Goal: Use online tool/utility: Utilize a website feature to perform a specific function

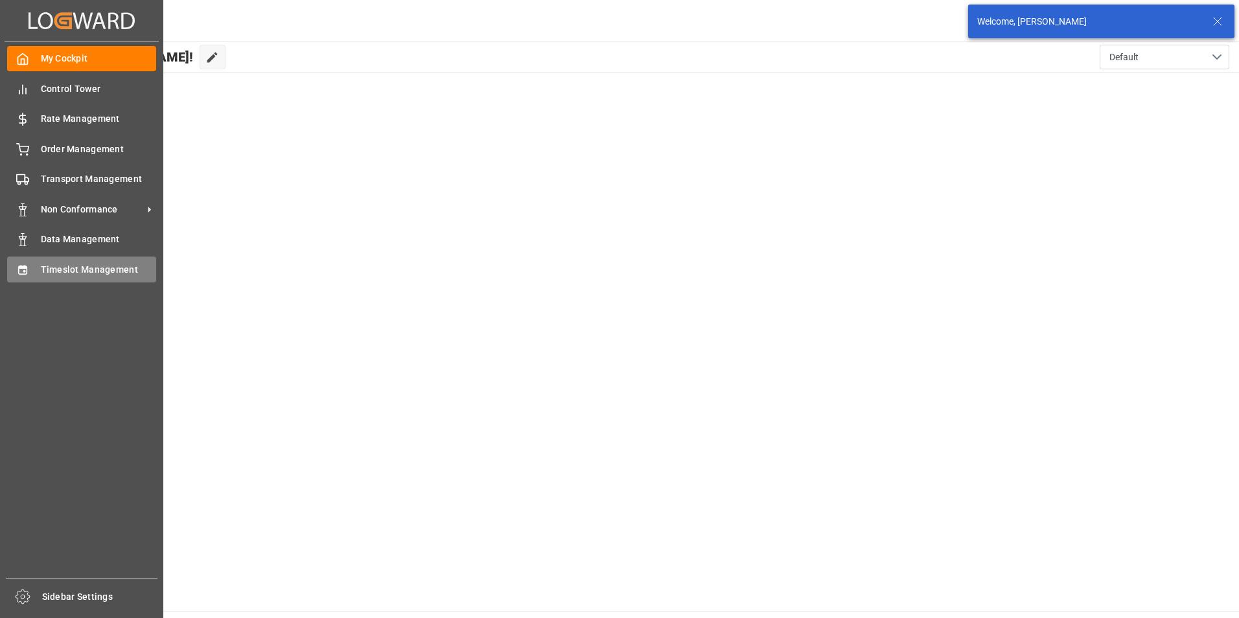
click at [48, 264] on span "Timeslot Management" at bounding box center [99, 270] width 116 height 14
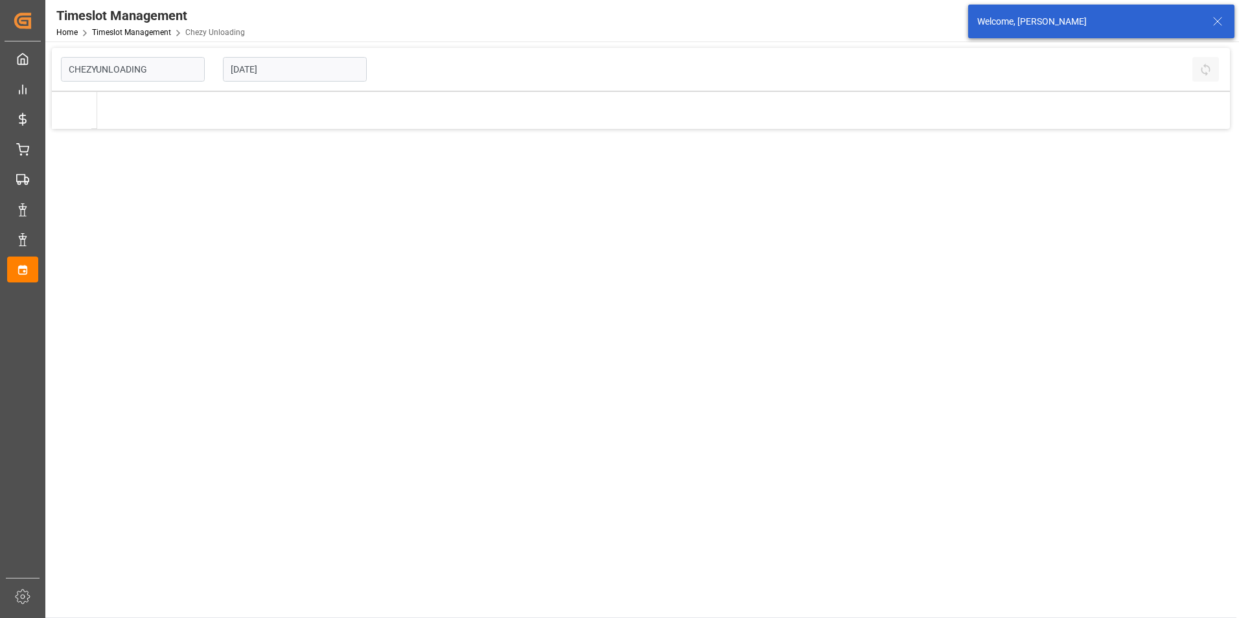
type input "Chezy Unloading"
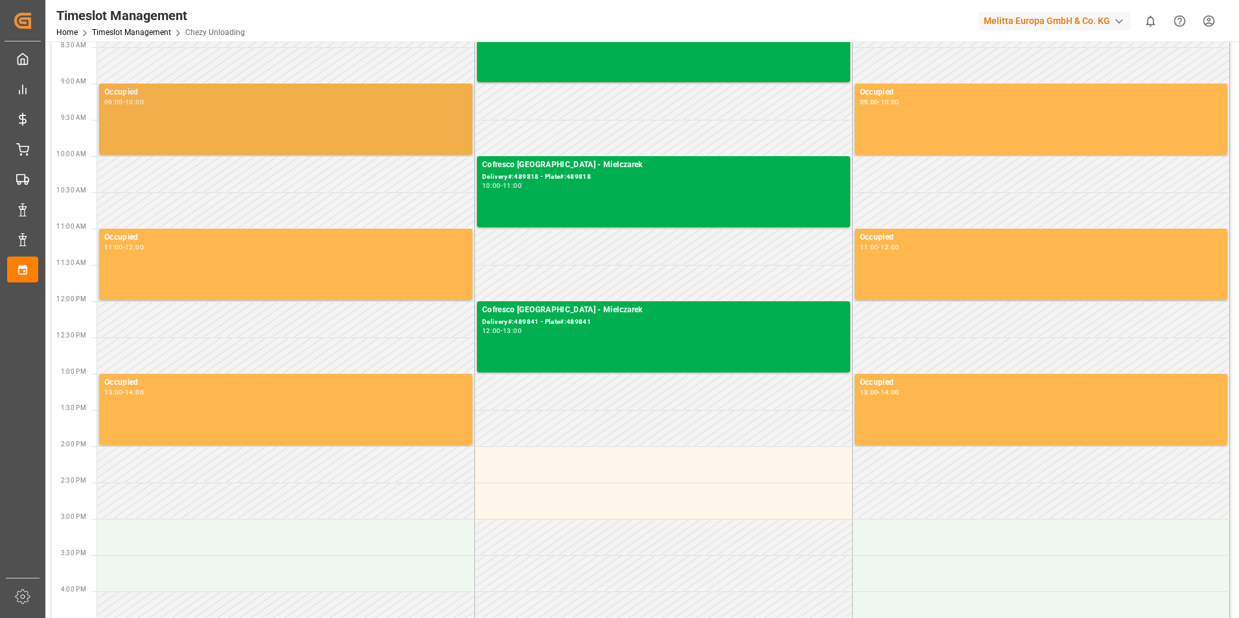
scroll to position [194, 0]
